Goal: Task Accomplishment & Management: Use online tool/utility

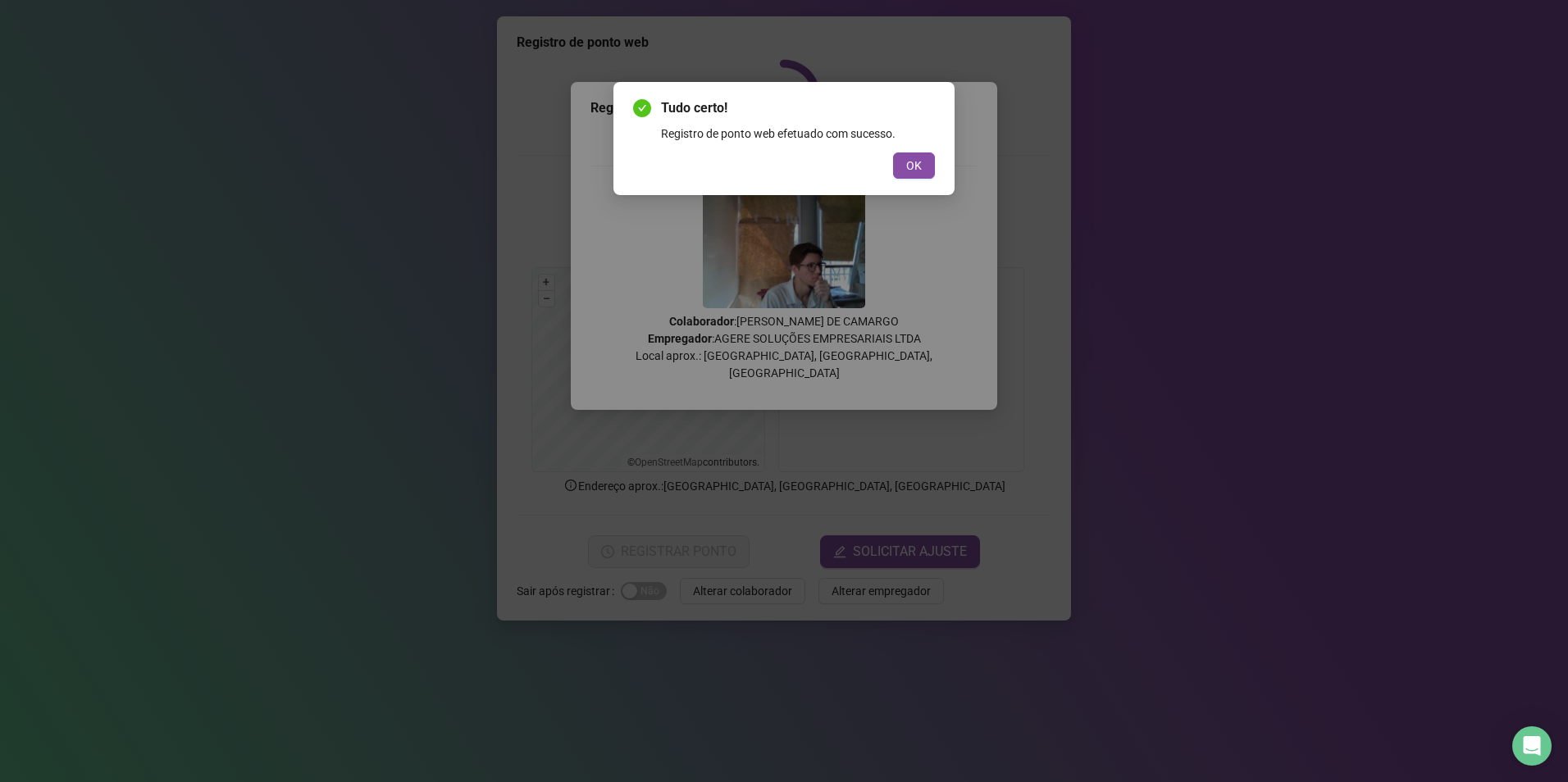
click at [707, 732] on div "Tudo certo! Registro de ponto web efetuado com sucesso. OK" at bounding box center [784, 391] width 1568 height 782
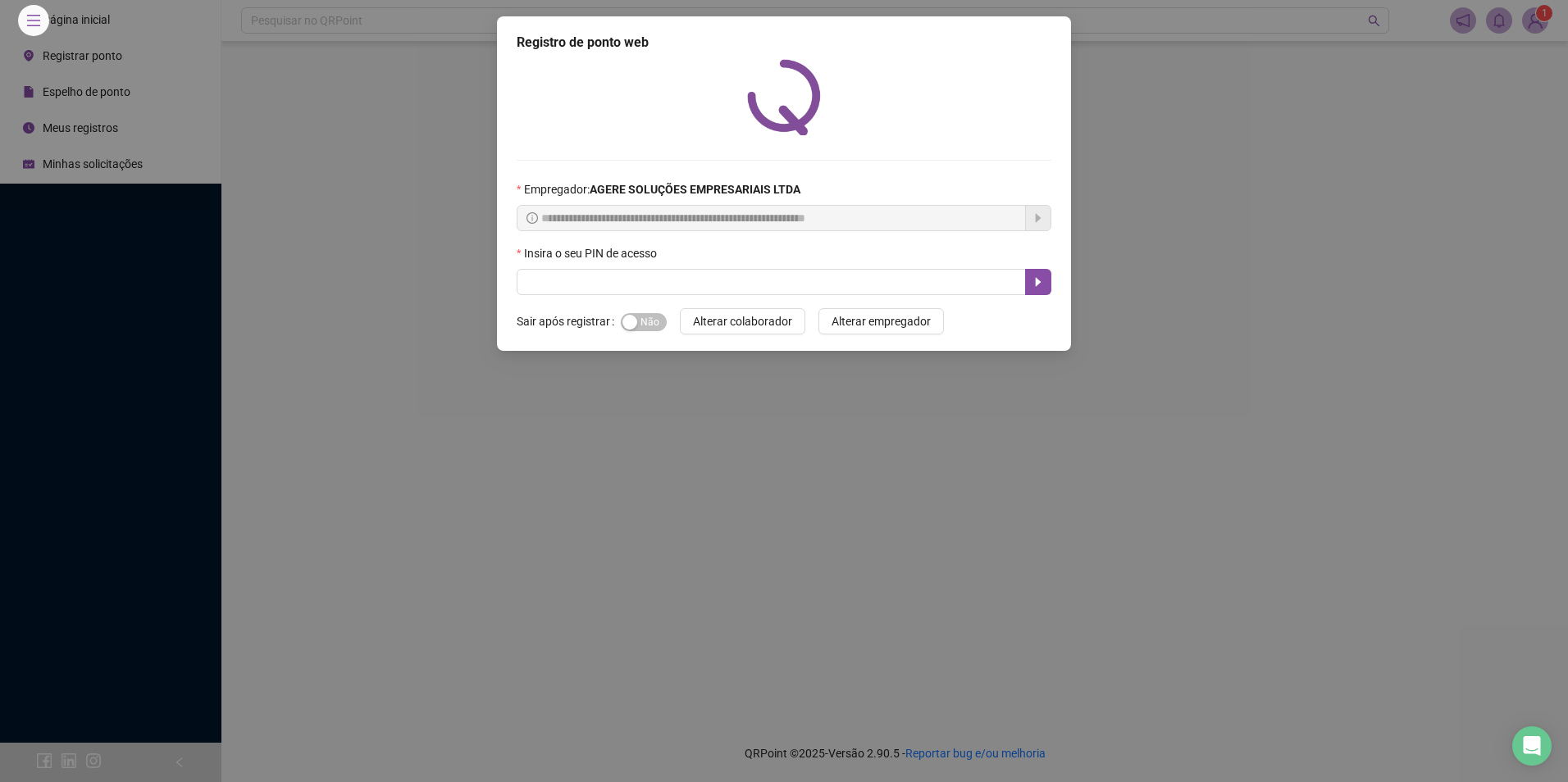
click at [633, 294] on div "**********" at bounding box center [784, 184] width 574 height 335
click at [653, 277] on input "text" at bounding box center [772, 282] width 510 height 26
type input "*****"
